Goal: Find specific page/section: Find specific page/section

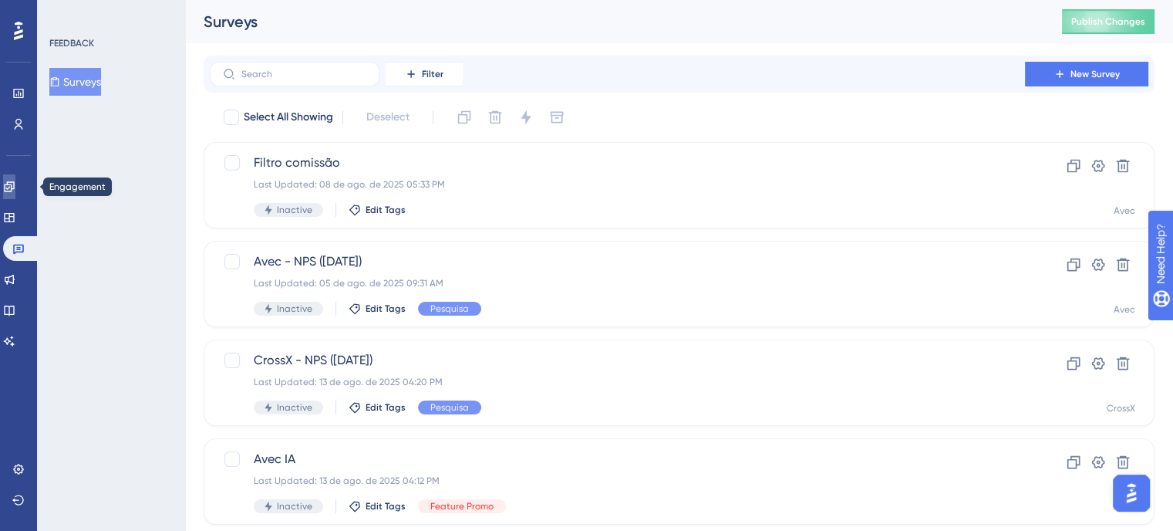
click at [12, 177] on link at bounding box center [9, 186] width 12 height 25
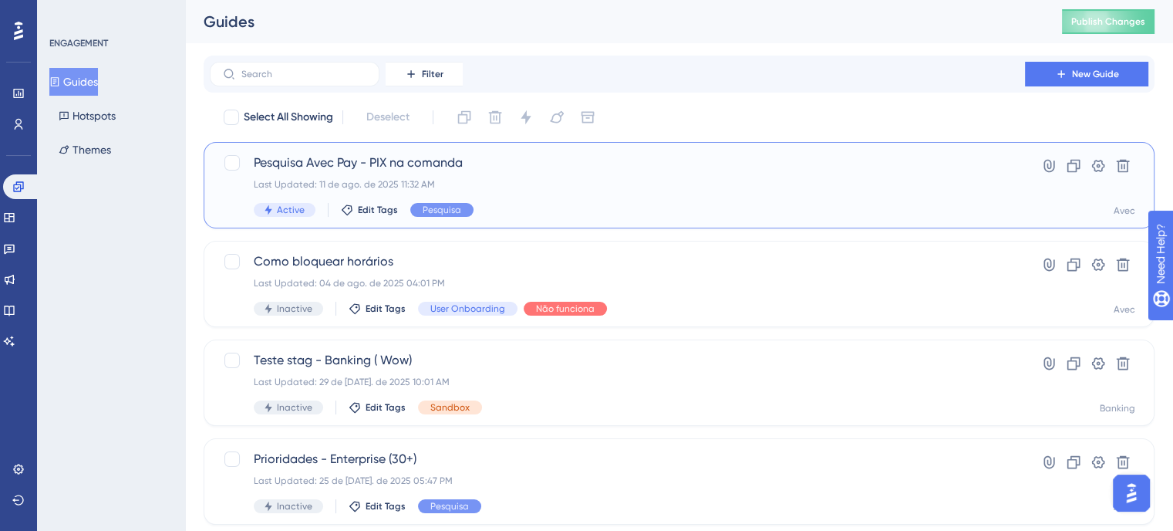
click at [873, 184] on div "Last Updated: 11 de ago. de 2025 11:32 AM" at bounding box center [618, 184] width 728 height 12
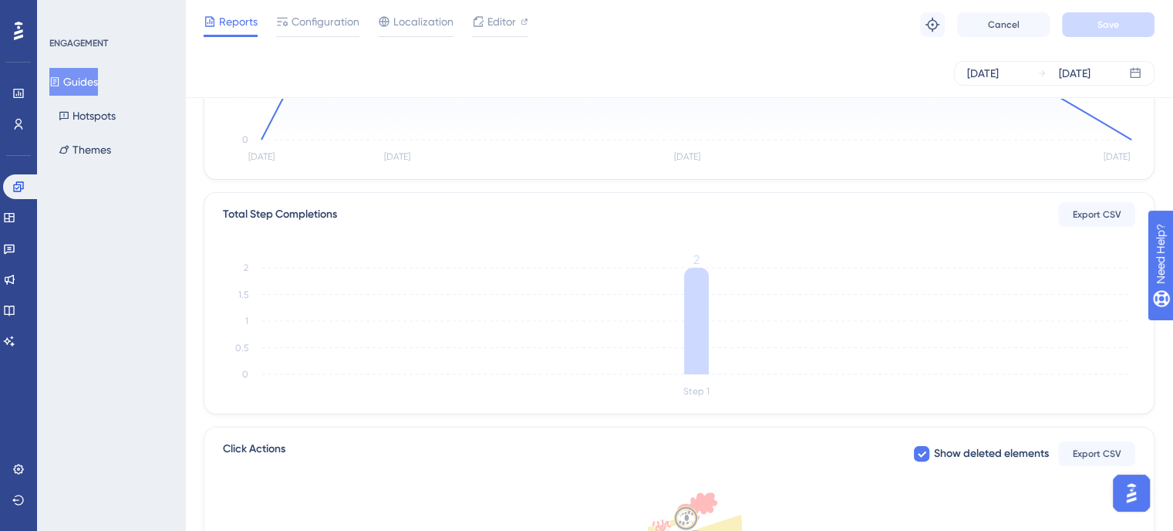
scroll to position [309, 0]
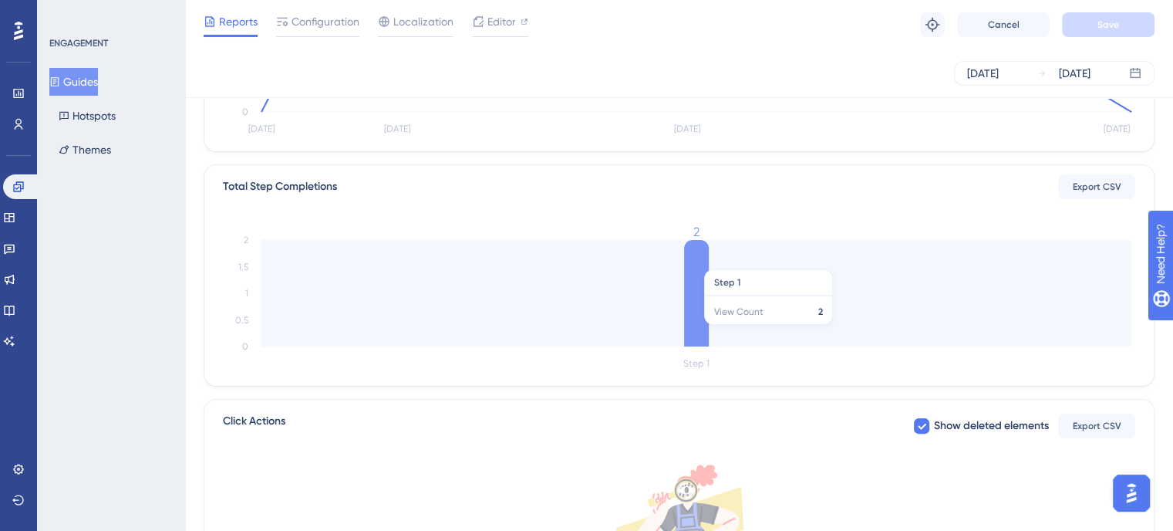
click at [686, 333] on icon at bounding box center [696, 293] width 25 height 106
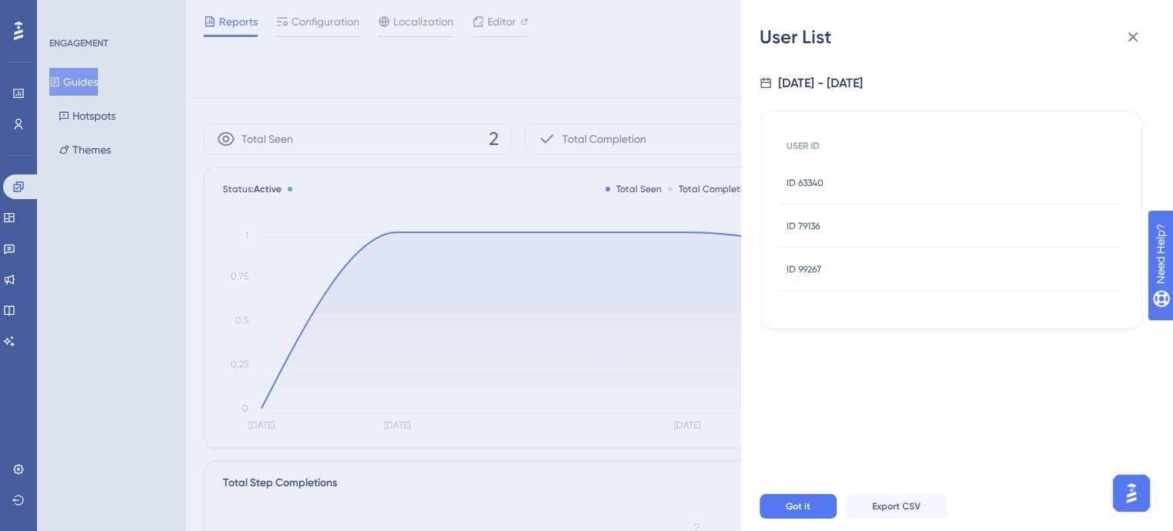
scroll to position [0, 0]
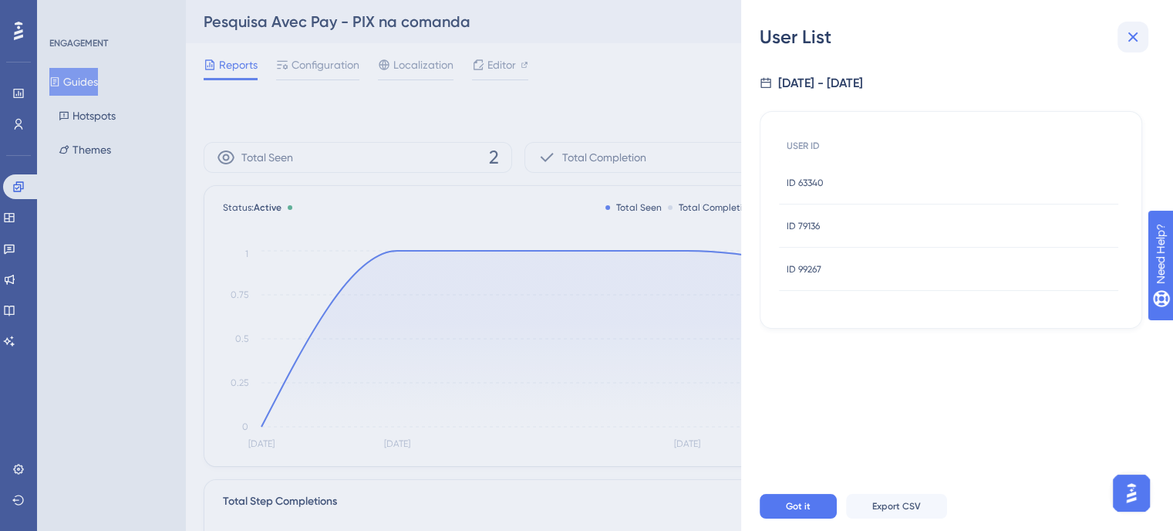
click at [1129, 33] on icon at bounding box center [1134, 37] width 10 height 10
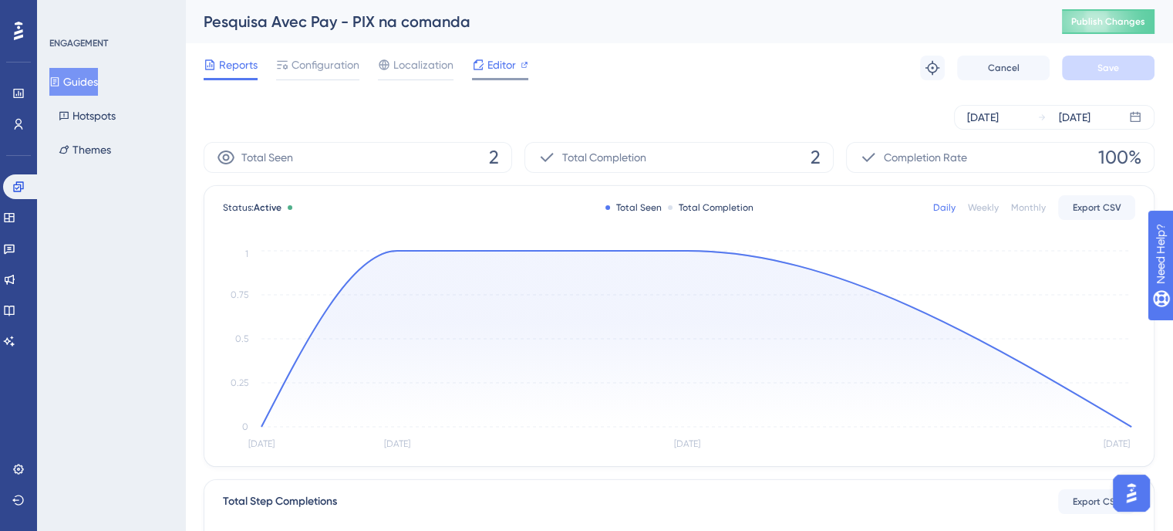
click at [505, 67] on span "Editor" at bounding box center [502, 65] width 29 height 19
